Goal: Information Seeking & Learning: Learn about a topic

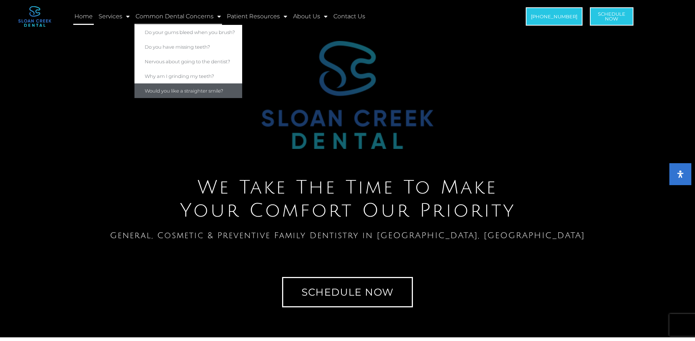
click at [168, 91] on link "Would you like a straighter smile?" at bounding box center [188, 91] width 108 height 15
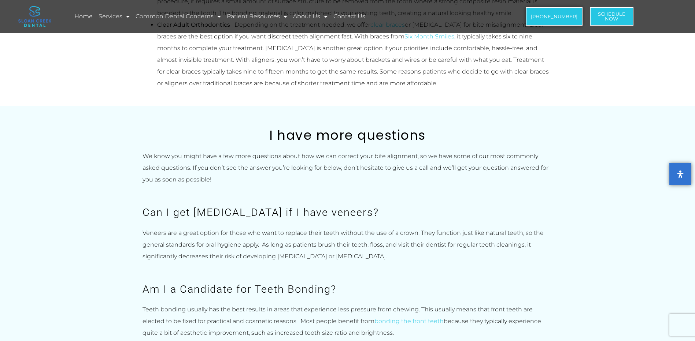
scroll to position [806, 0]
